Goal: Navigation & Orientation: Go to known website

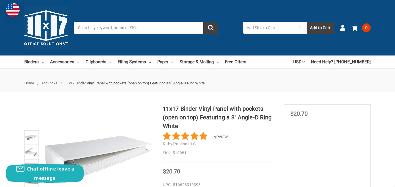
click at [46, 26] on img at bounding box center [45, 27] width 43 height 43
